Goal: Task Accomplishment & Management: Complete application form

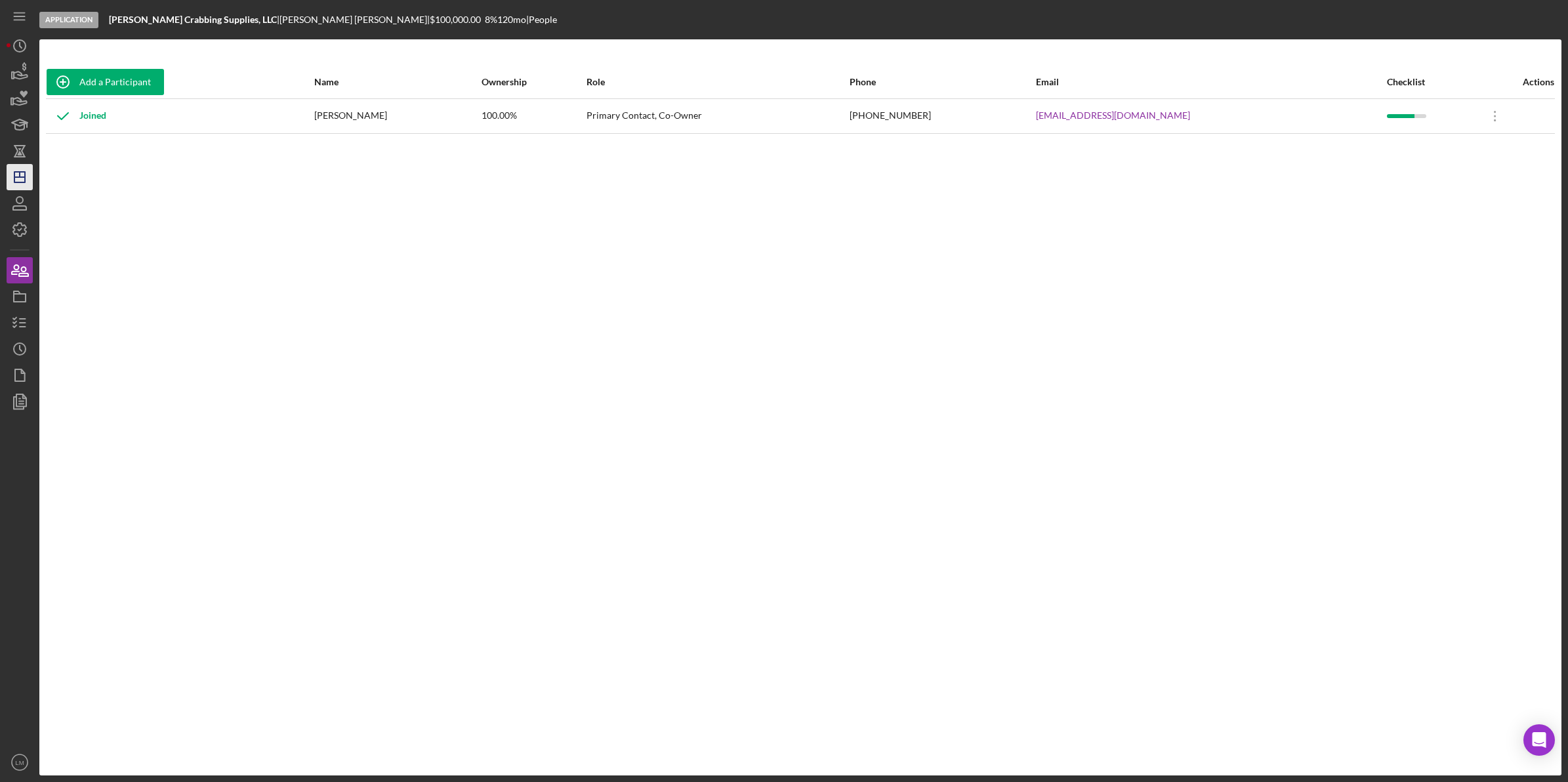
click at [26, 169] on icon "Icon/Dashboard" at bounding box center [20, 177] width 33 height 33
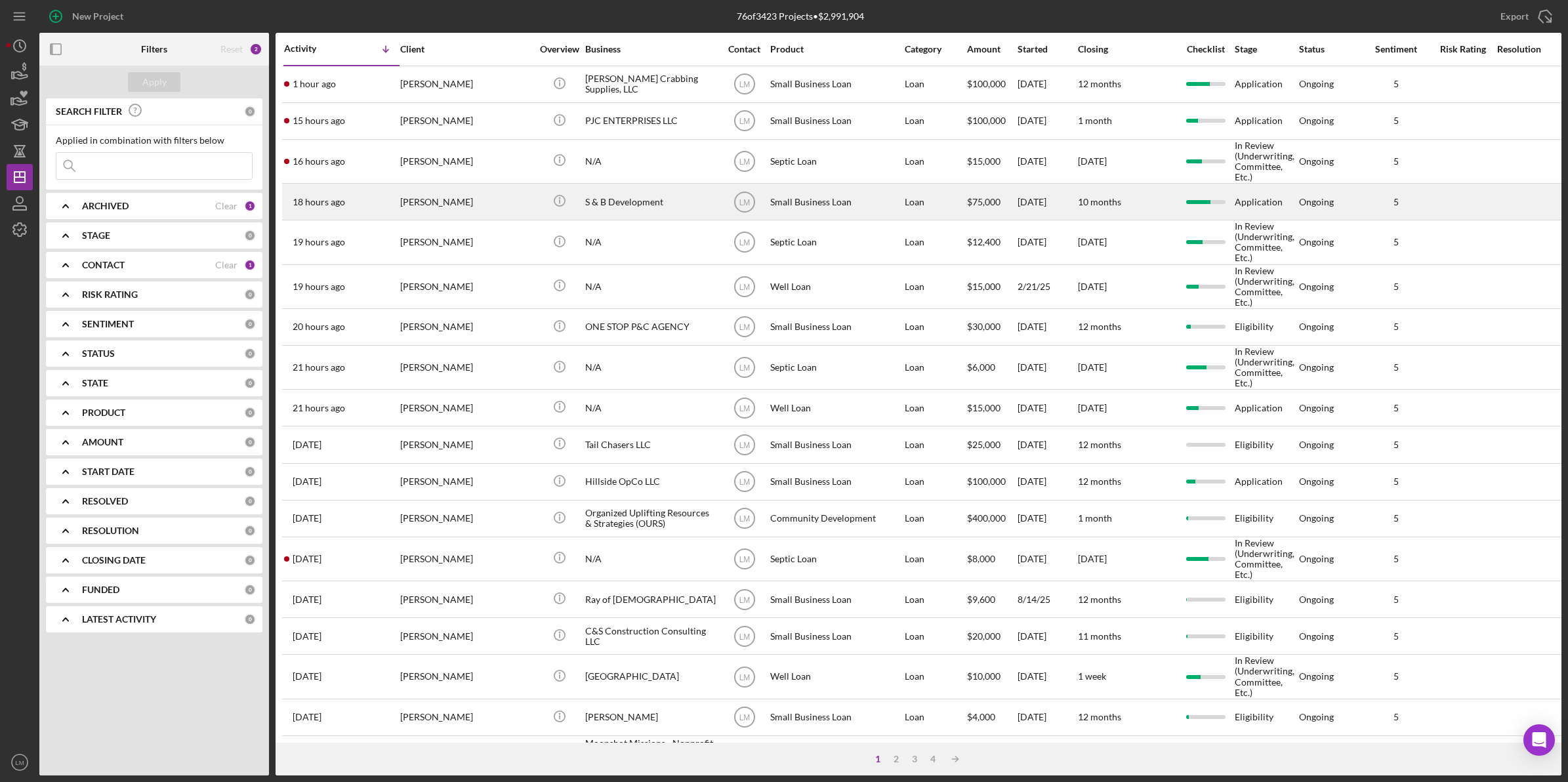
click at [457, 201] on div "[PERSON_NAME]" at bounding box center [466, 201] width 131 height 35
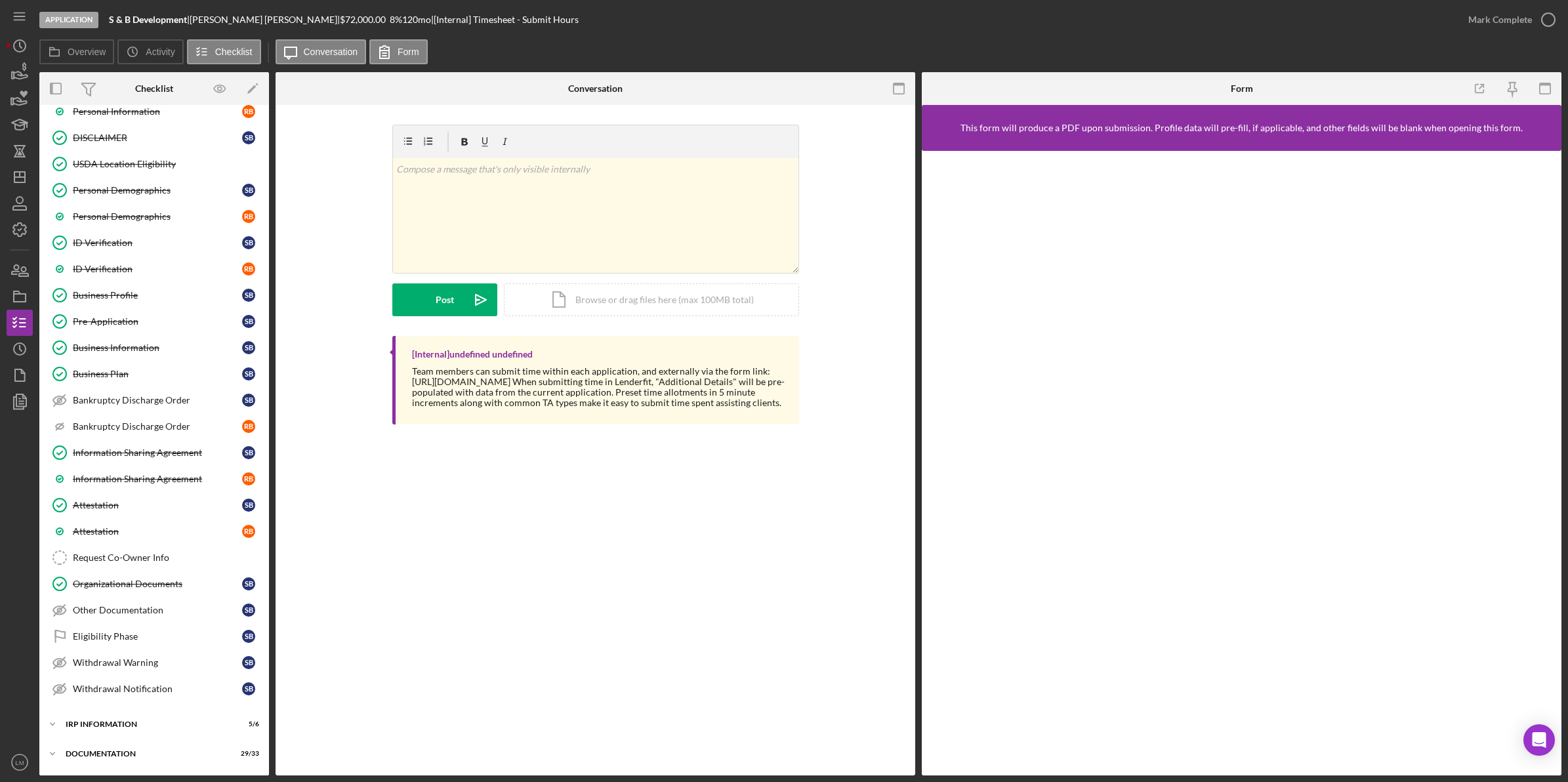
scroll to position [245, 0]
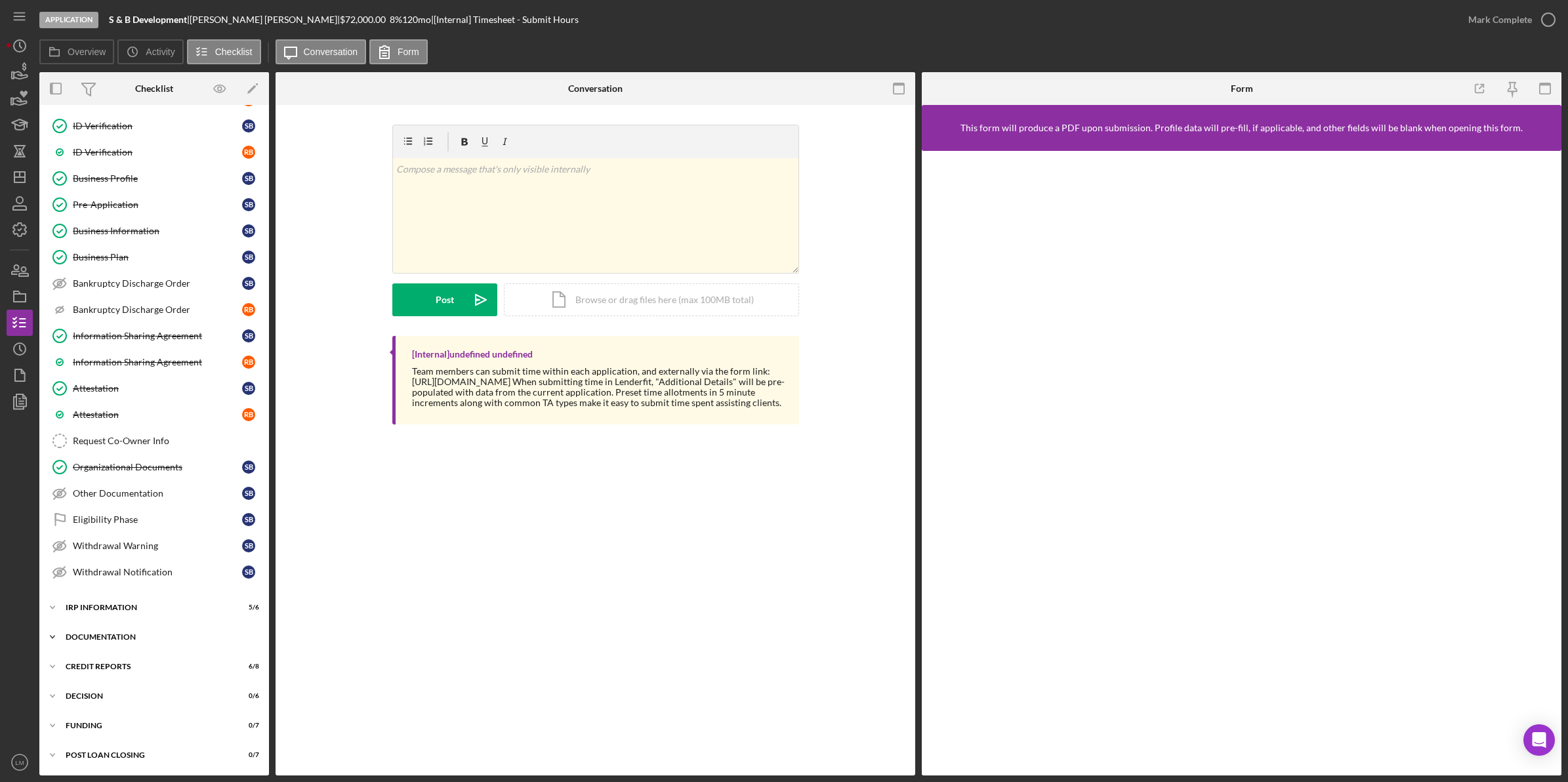
click at [138, 643] on div "Icon/Expander Documentation 29 / 33" at bounding box center [154, 636] width 230 height 26
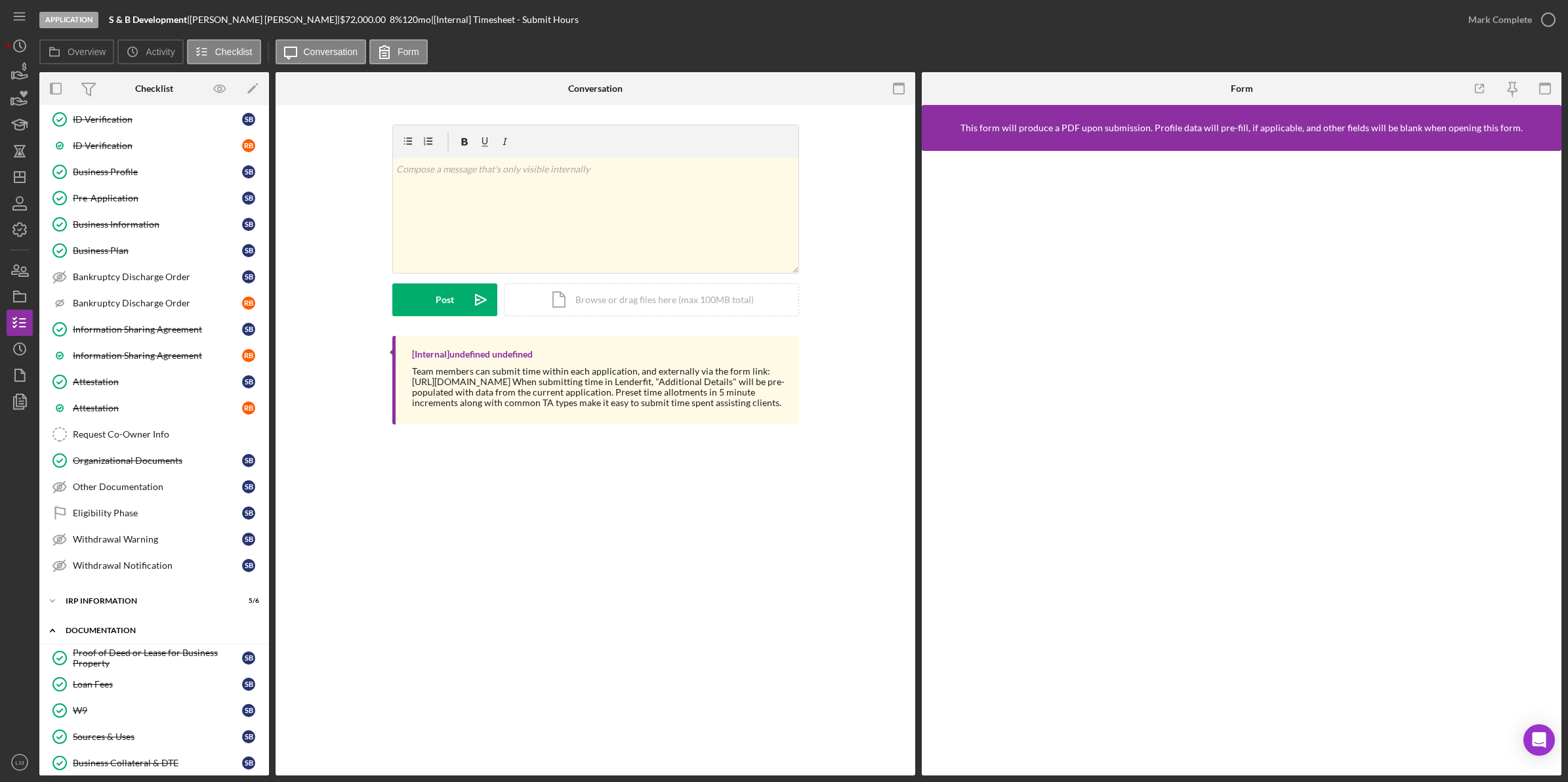
click at [138, 644] on div "Icon/Expander Documentation 29 / 33" at bounding box center [154, 631] width 230 height 27
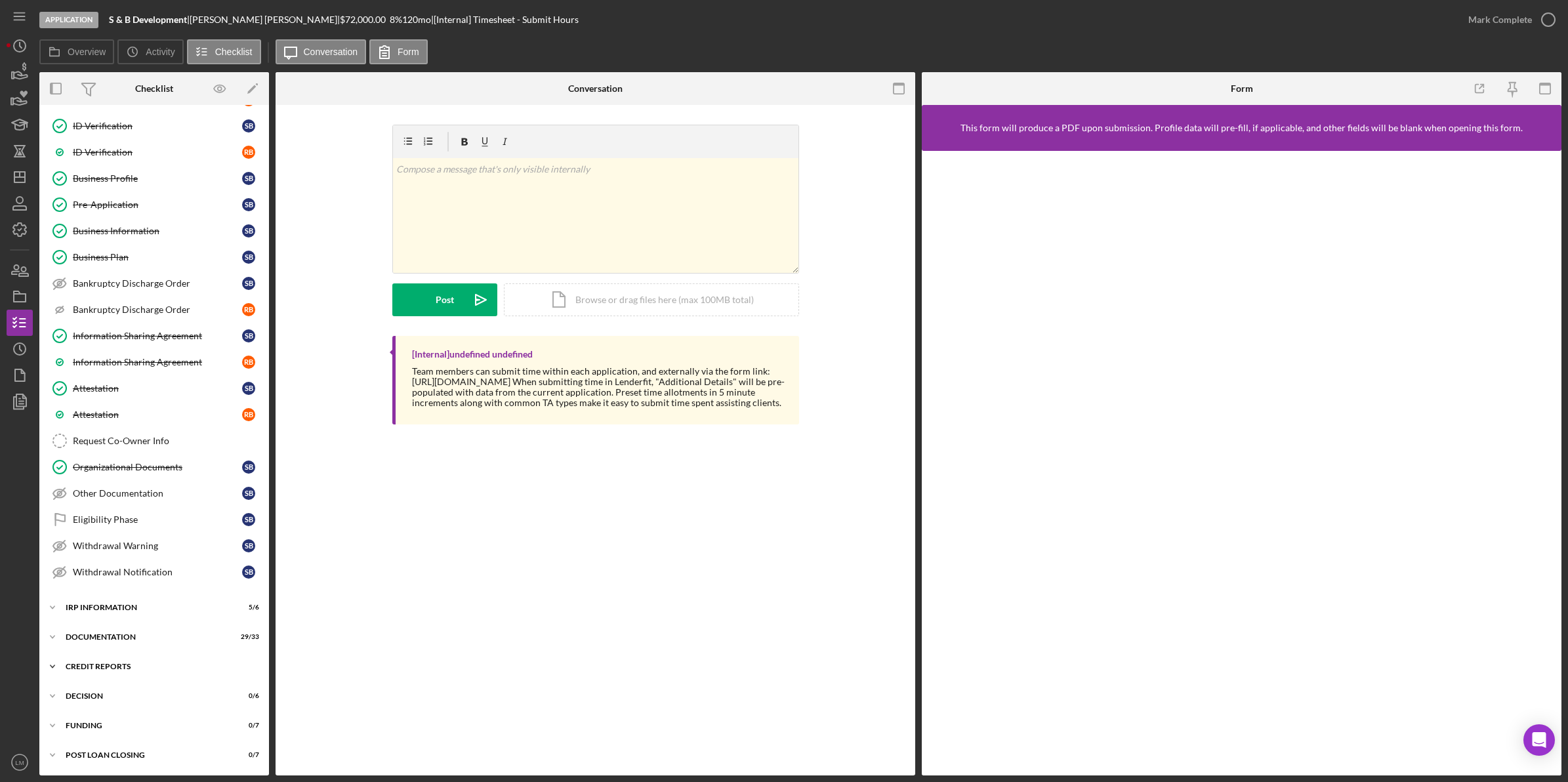
click at [136, 670] on div "Icon/Expander credit reports 6 / 8" at bounding box center [154, 666] width 230 height 26
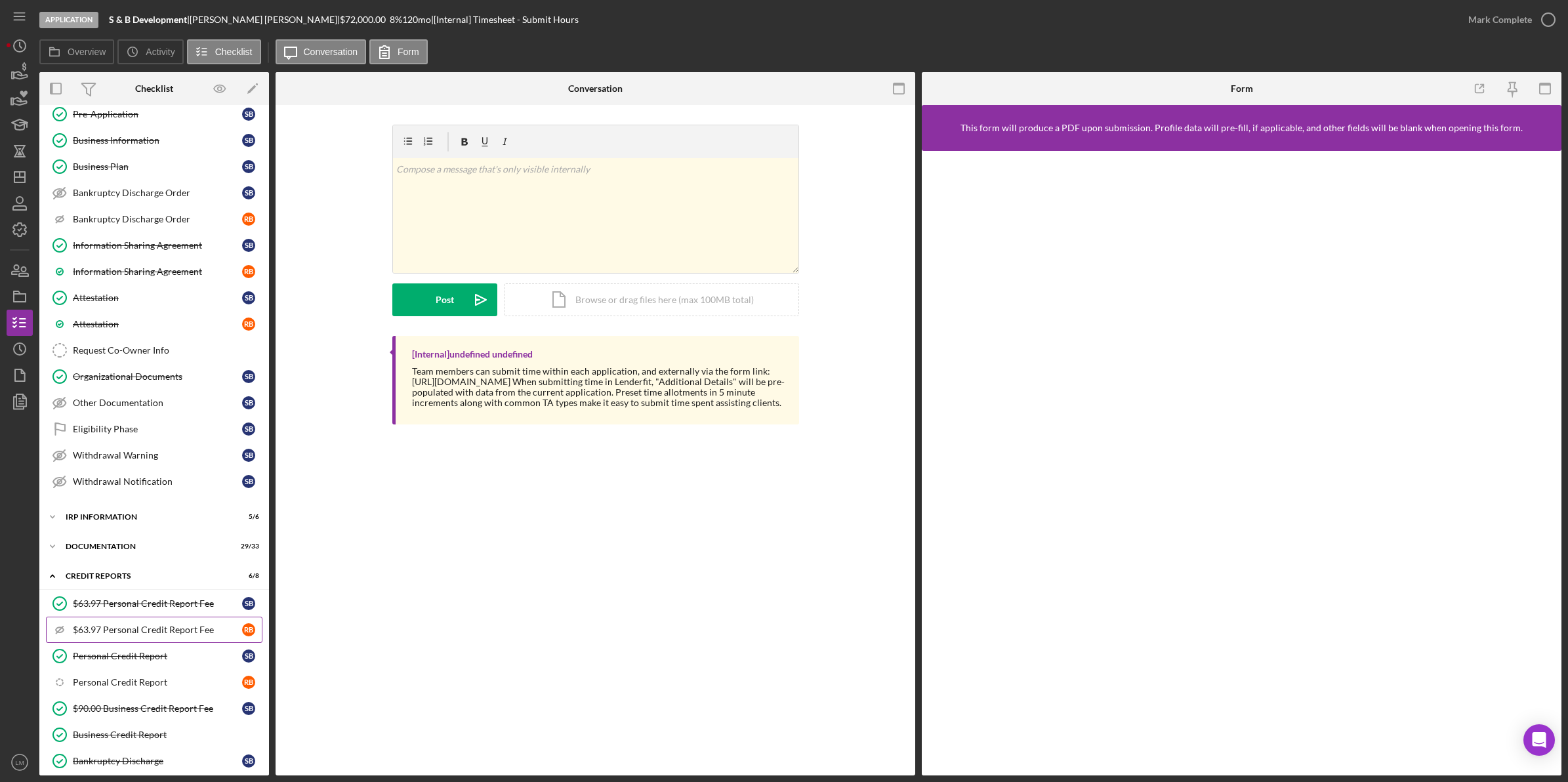
scroll to position [464, 0]
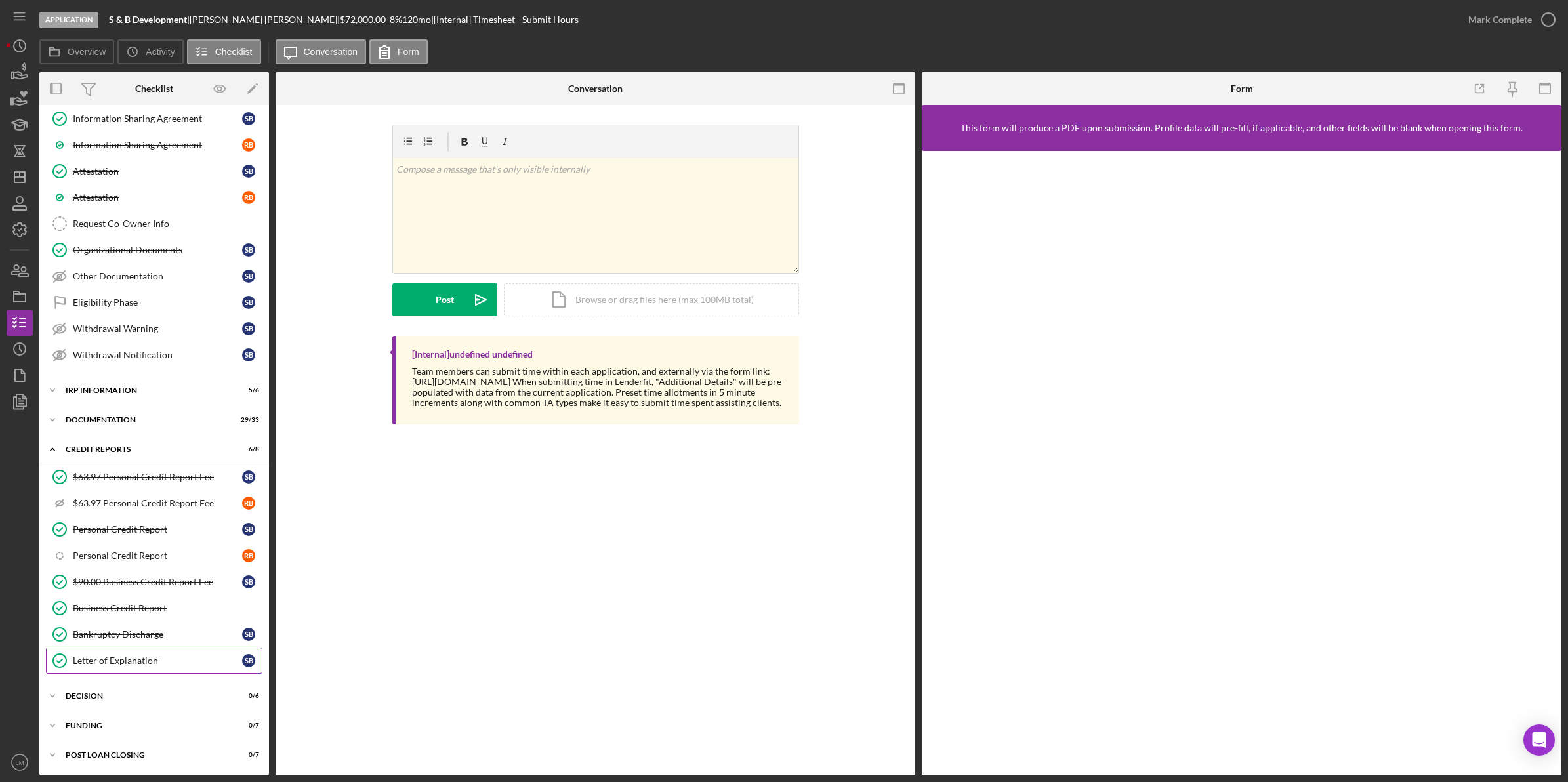
click at [136, 665] on div "Letter of Explanation" at bounding box center [157, 660] width 169 height 10
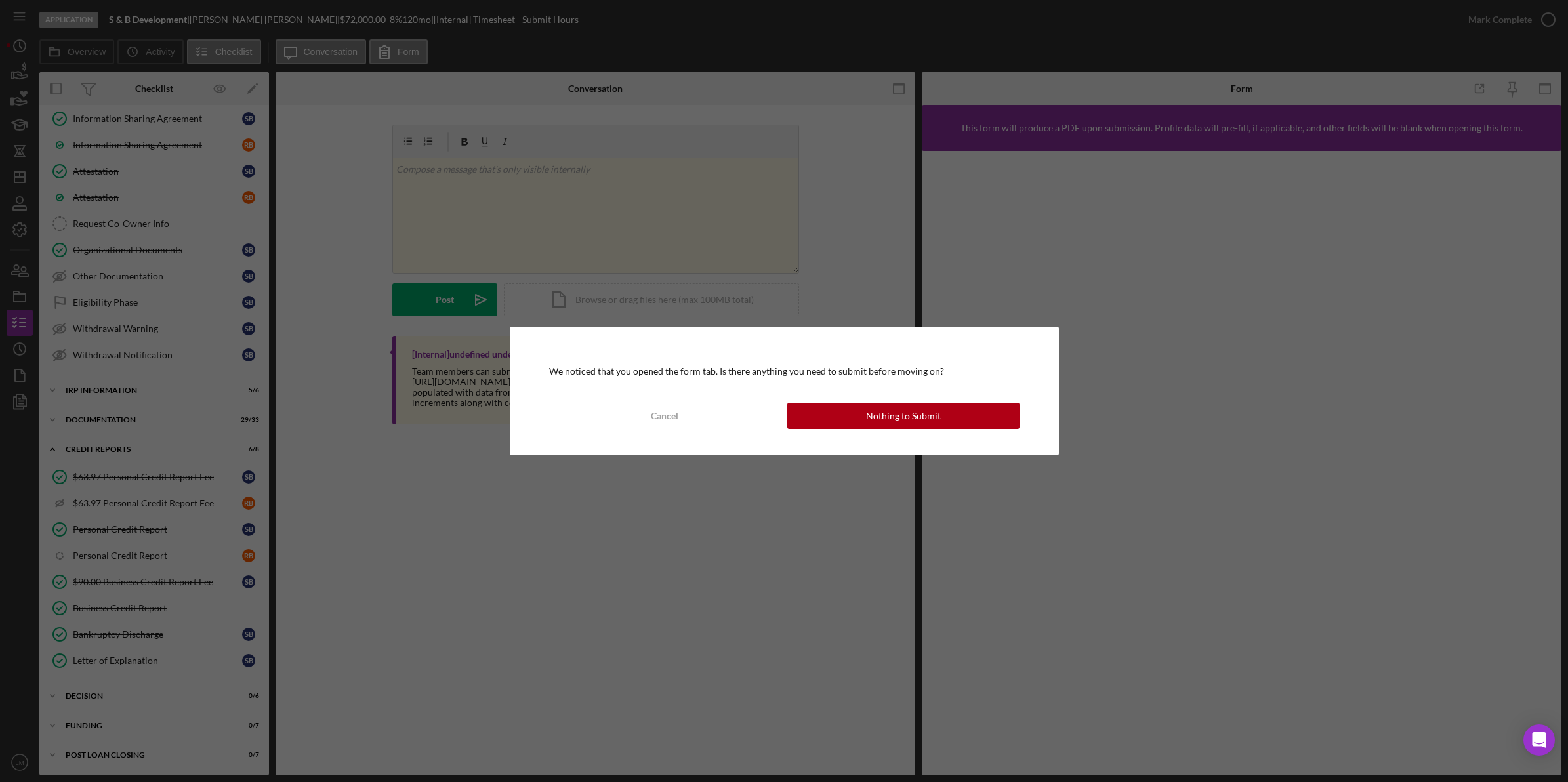
click at [883, 430] on div "We noticed that you opened the form tab. Is there anything you need to submit b…" at bounding box center [784, 390] width 549 height 128
click at [890, 424] on div "Nothing to Submit" at bounding box center [903, 415] width 75 height 26
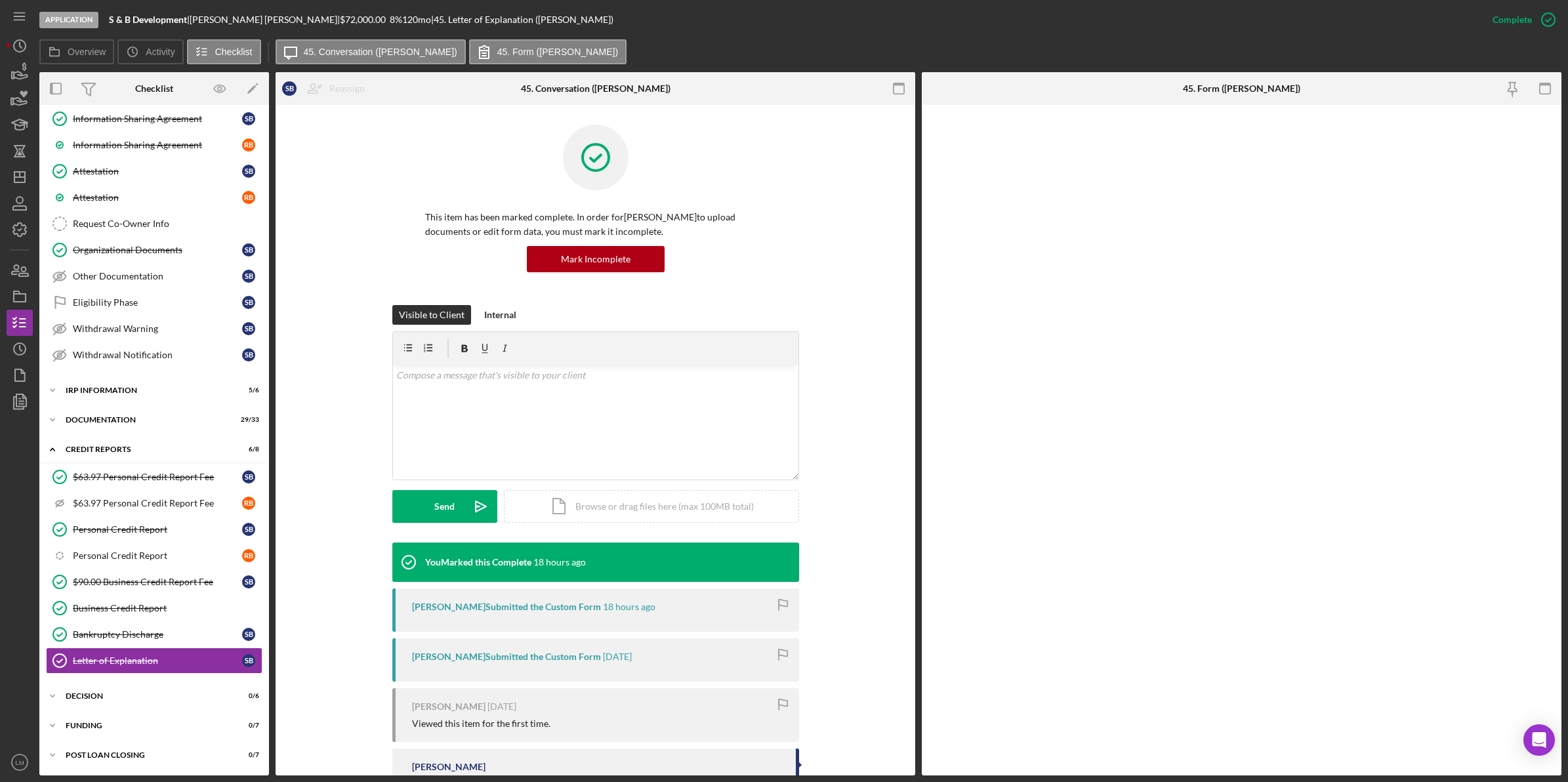
scroll to position [464, 0]
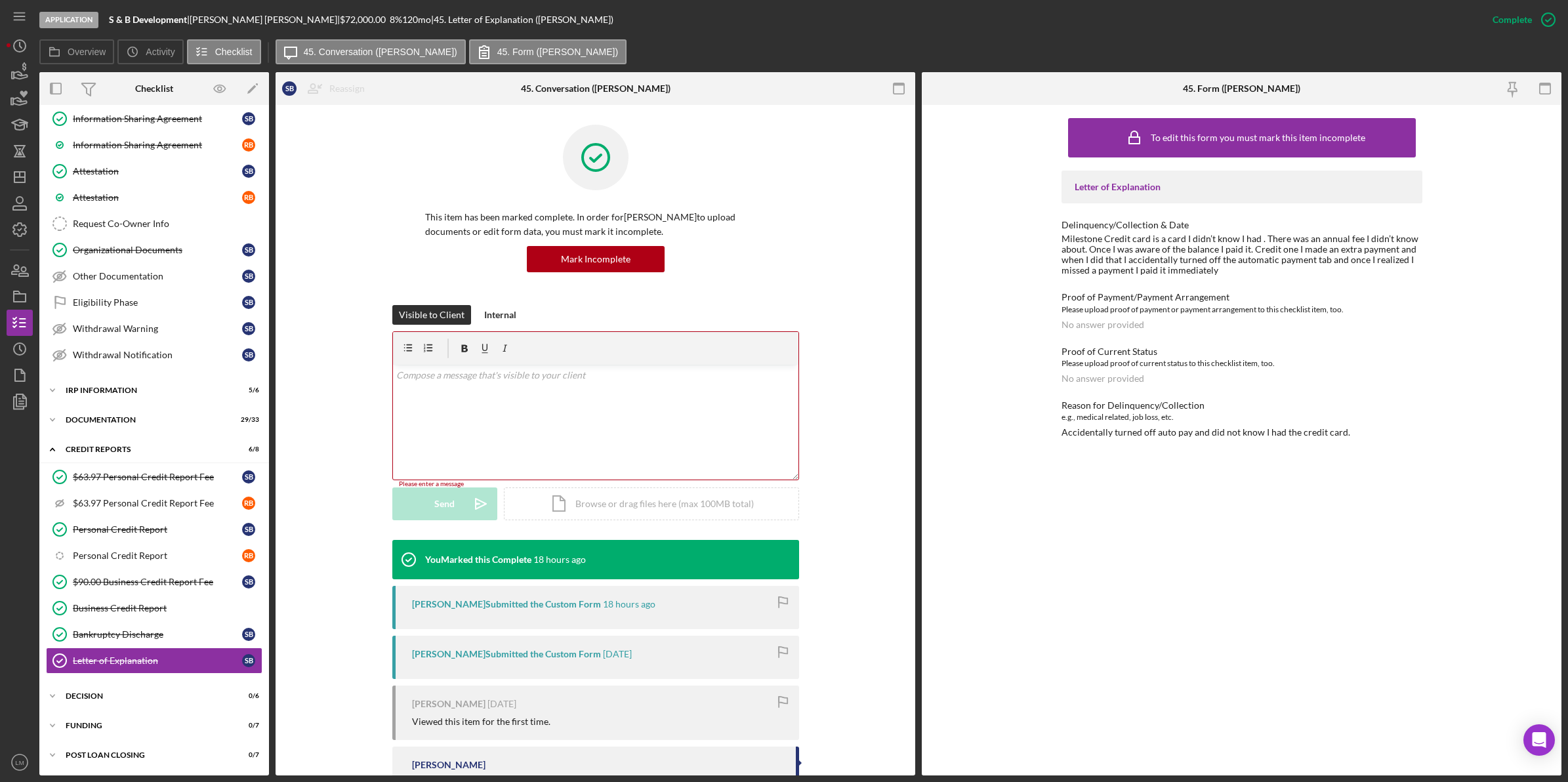
click at [673, 415] on div "v Color teal Color pink Remove color Add row above Add row below Add column bef…" at bounding box center [595, 422] width 405 height 115
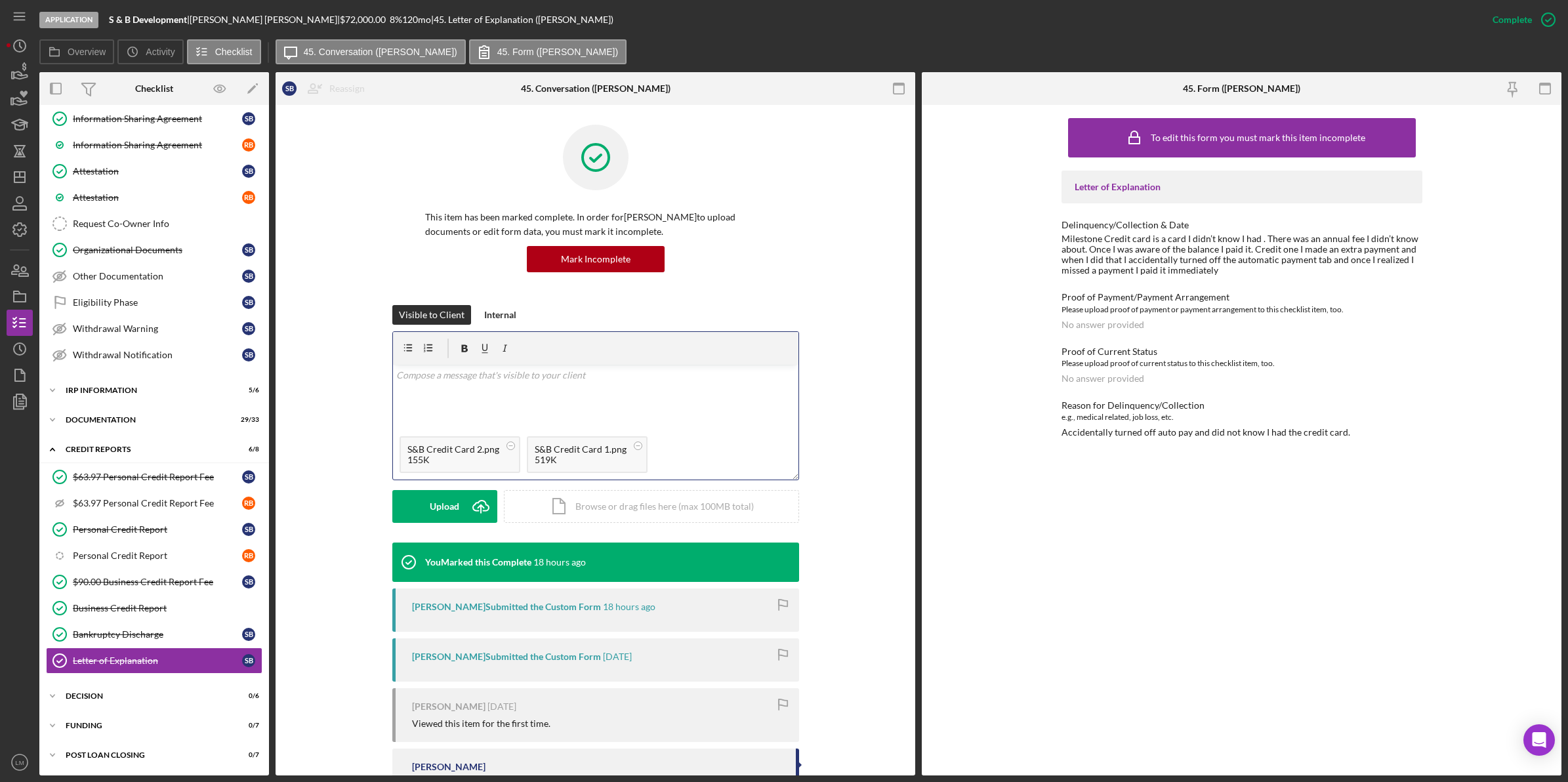
click at [369, 503] on div "Visible to Client Internal v Color teal Color pink Remove color Add row above A…" at bounding box center [595, 424] width 600 height 238
click at [463, 493] on button "Upload Icon/Upload" at bounding box center [445, 507] width 105 height 33
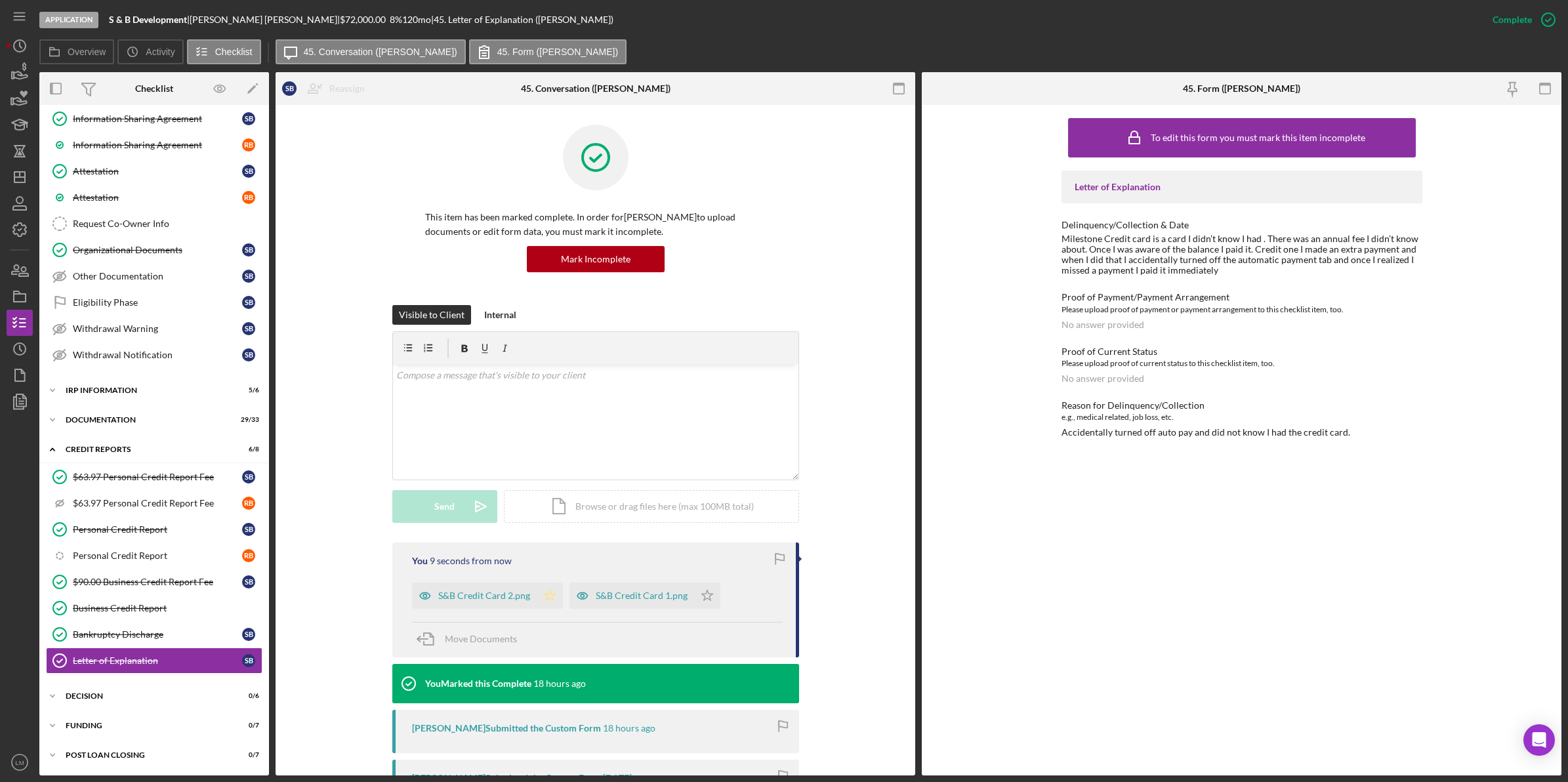
click at [545, 602] on icon "Icon/Star" at bounding box center [549, 595] width 26 height 26
drag, startPoint x: 718, startPoint y: 600, endPoint x: 710, endPoint y: 600, distance: 8.0
click at [714, 600] on div "S&B Credit Card 1.png Icon/Star" at bounding box center [648, 592] width 157 height 33
click at [703, 601] on icon "Icon/Star" at bounding box center [707, 595] width 26 height 26
